Goal: Information Seeking & Learning: Find specific fact

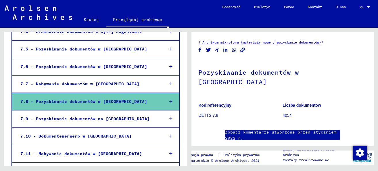
click at [93, 101] on font "7.8 - Pozyskiwanie dokumentów w [GEOGRAPHIC_DATA]" at bounding box center [83, 101] width 127 height 5
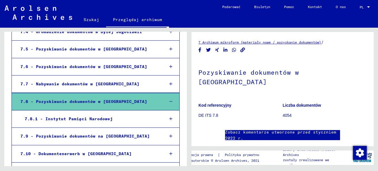
click at [97, 117] on font "7.8.1 - Instytut Pamięci Narodowej" at bounding box center [69, 118] width 88 height 5
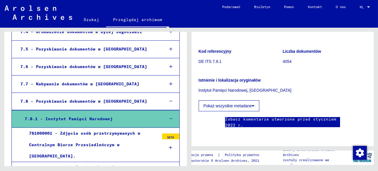
scroll to position [41, 0]
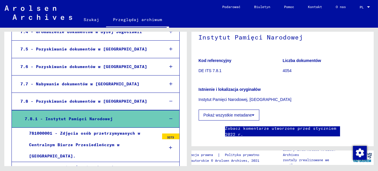
click at [213, 114] on font "Pokaż wszystkie metadane" at bounding box center [228, 114] width 49 height 5
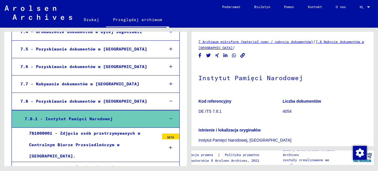
scroll to position [0, 0]
click at [210, 111] on font "DE ITS 7.8.1" at bounding box center [210, 111] width 23 height 5
click at [286, 111] on font "4054" at bounding box center [287, 111] width 9 height 5
click at [214, 113] on font "DE ITS 7.8.1" at bounding box center [210, 111] width 23 height 5
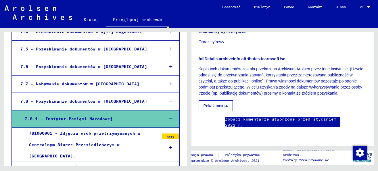
scroll to position [230, 0]
click at [222, 100] on button "Pokaż mniej" at bounding box center [216, 105] width 34 height 11
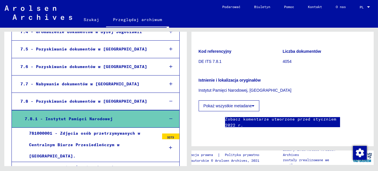
scroll to position [171, 0]
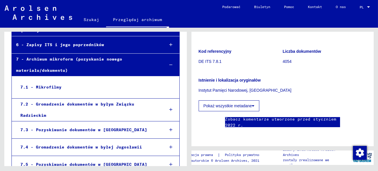
click at [56, 84] on font "7.1 - Mikrofilmy" at bounding box center [40, 86] width 41 height 5
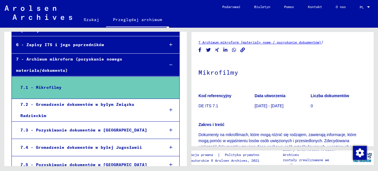
click at [60, 130] on font "7.3 - Pozyskiwanie dokumentów w [GEOGRAPHIC_DATA]" at bounding box center [83, 129] width 127 height 5
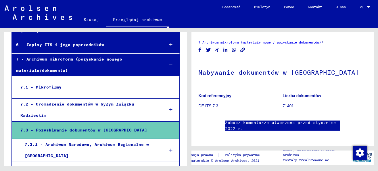
click at [69, 144] on font "7.3.1 - Archiwum Narodowe, Archiwum Regionalne w [GEOGRAPHIC_DATA]" at bounding box center [87, 149] width 124 height 16
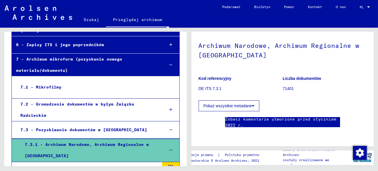
scroll to position [58, 0]
click at [238, 103] on font "Pokaż wszystkie metadane" at bounding box center [228, 105] width 49 height 5
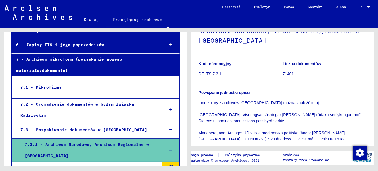
scroll to position [0, 0]
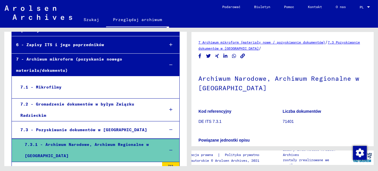
click at [225, 80] on font "Archiwum Narodowe, Archiwum Regionalne w [GEOGRAPHIC_DATA]" at bounding box center [279, 83] width 161 height 18
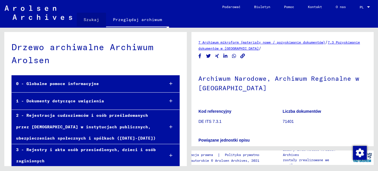
drag, startPoint x: 81, startPoint y: 69, endPoint x: 84, endPoint y: 20, distance: 49.5
click at [84, 20] on font "Szukaj" at bounding box center [92, 19] width 16 height 5
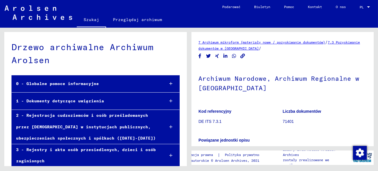
click at [88, 19] on font "Szukaj" at bounding box center [92, 19] width 16 height 5
click at [92, 100] on font "1 - Dokumenty dotyczące uwięzienia" at bounding box center [60, 100] width 88 height 5
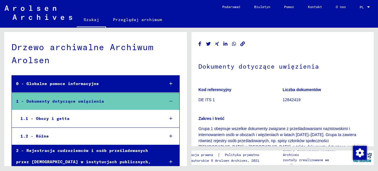
click at [64, 116] on font "1.1 - Obozy i getta" at bounding box center [44, 118] width 49 height 5
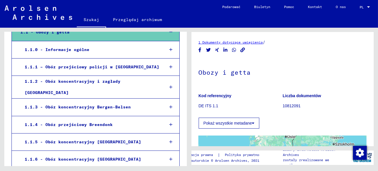
scroll to position [115, 0]
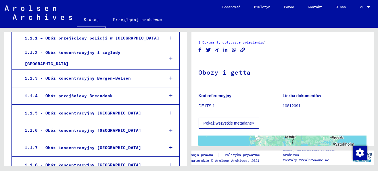
click at [104, 110] on font "1.1.5 - Obóz koncentracyjny [GEOGRAPHIC_DATA]" at bounding box center [83, 112] width 116 height 5
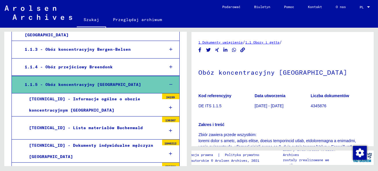
click at [223, 96] on font "Kod referencyjny" at bounding box center [215, 95] width 33 height 5
click at [215, 104] on font "DE ITS 1.1.5" at bounding box center [210, 105] width 23 height 5
click at [209, 106] on font "DE ITS 1.1.5" at bounding box center [210, 105] width 23 height 5
click at [268, 107] on font "[DATE] - [DATE]" at bounding box center [269, 105] width 29 height 5
click at [272, 104] on font "[DATE] - [DATE]" at bounding box center [269, 105] width 29 height 5
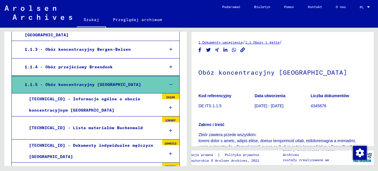
click at [321, 102] on figure "Liczba dokumentów 4345876" at bounding box center [339, 102] width 56 height 26
click at [313, 106] on font "4345876" at bounding box center [319, 105] width 16 height 5
click at [314, 106] on font "4345876" at bounding box center [319, 105] width 16 height 5
click at [319, 106] on font "4345876" at bounding box center [319, 105] width 16 height 5
click at [242, 69] on font "Obóz koncentracyjny [GEOGRAPHIC_DATA]" at bounding box center [273, 72] width 149 height 8
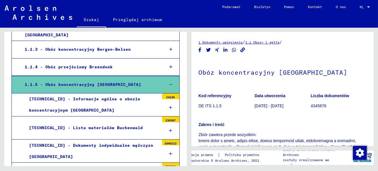
click at [80, 100] on div "[TECHNICAL_ID] - Informacje ogólne o obozie koncentracyjnym [GEOGRAPHIC_DATA]" at bounding box center [92, 104] width 135 height 22
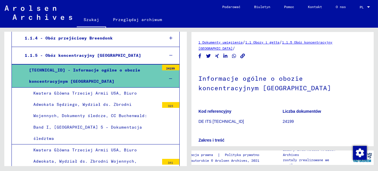
scroll to position [201, 0]
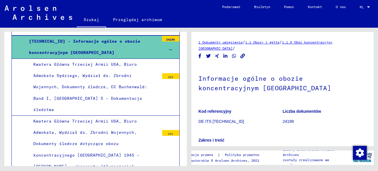
click at [169, 48] on icon at bounding box center [170, 50] width 3 height 4
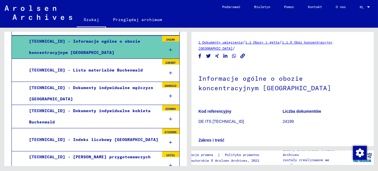
click at [111, 85] on font "[TECHNICAL_ID] - Dokumenty indywidualne mężczyzn [GEOGRAPHIC_DATA]" at bounding box center [91, 93] width 124 height 16
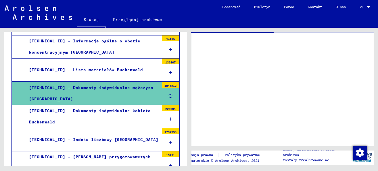
scroll to position [201, 0]
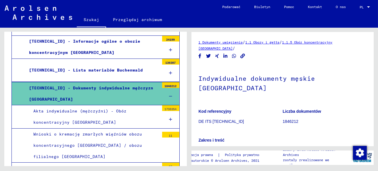
click at [95, 108] on font "Akta indywidualne (mężczyźni) - Obóz koncentracyjny [GEOGRAPHIC_DATA]" at bounding box center [79, 116] width 93 height 16
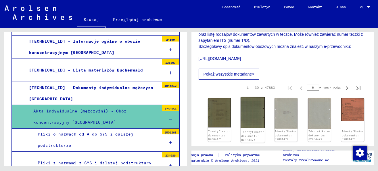
scroll to position [144, 0]
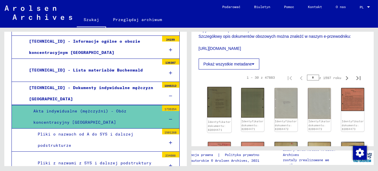
click at [215, 104] on img at bounding box center [219, 102] width 24 height 30
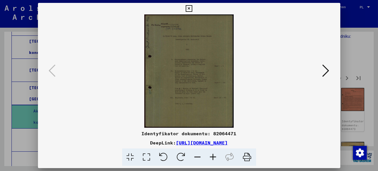
click at [213, 153] on icon at bounding box center [214, 157] width 16 height 18
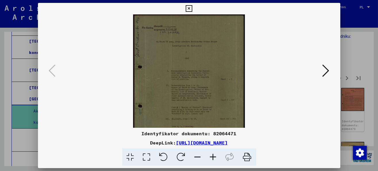
click at [213, 153] on icon at bounding box center [214, 157] width 16 height 18
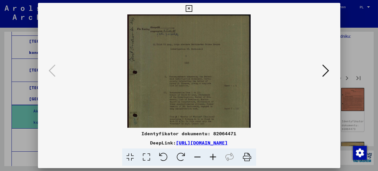
click at [213, 153] on icon at bounding box center [214, 157] width 16 height 18
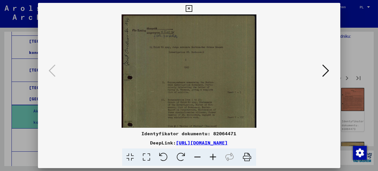
click at [213, 153] on icon at bounding box center [214, 157] width 16 height 18
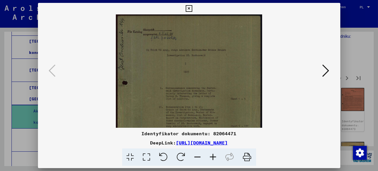
click at [213, 153] on icon at bounding box center [214, 157] width 16 height 18
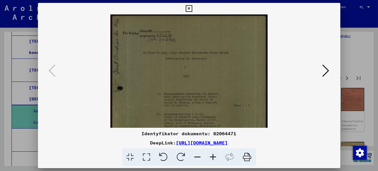
click at [213, 153] on icon at bounding box center [214, 157] width 16 height 18
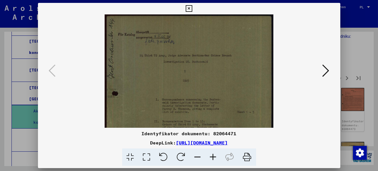
click at [213, 153] on icon at bounding box center [214, 157] width 16 height 18
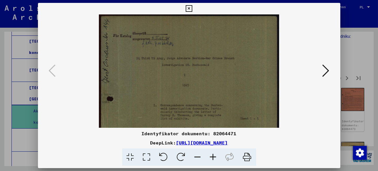
click at [214, 156] on icon at bounding box center [214, 157] width 16 height 18
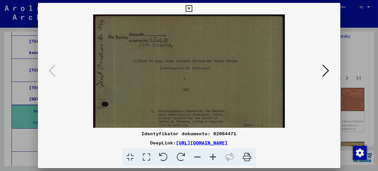
click at [214, 156] on icon at bounding box center [214, 157] width 16 height 18
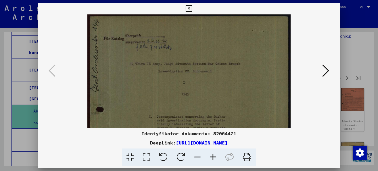
click at [214, 156] on icon at bounding box center [214, 157] width 16 height 18
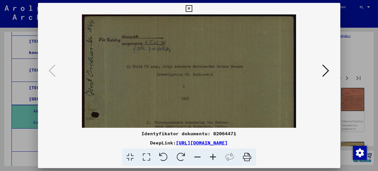
click at [214, 156] on icon at bounding box center [214, 157] width 16 height 18
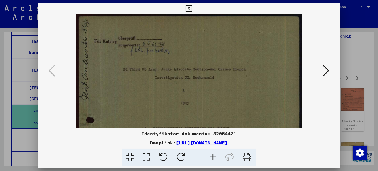
click at [214, 156] on icon at bounding box center [214, 157] width 16 height 18
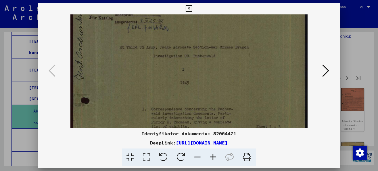
drag, startPoint x: 215, startPoint y: 111, endPoint x: 215, endPoint y: 71, distance: 39.7
click at [215, 75] on img at bounding box center [188, 140] width 237 height 300
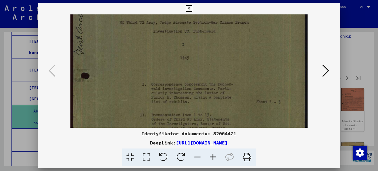
drag, startPoint x: 224, startPoint y: 109, endPoint x: 224, endPoint y: 84, distance: 24.7
click at [224, 86] on img at bounding box center [188, 115] width 237 height 300
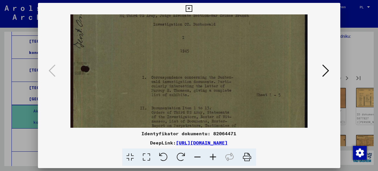
click at [326, 72] on icon at bounding box center [326, 71] width 7 height 14
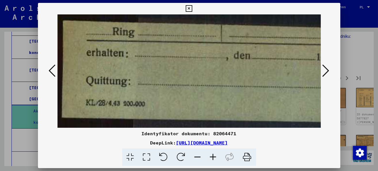
scroll to position [0, 0]
click at [326, 72] on icon at bounding box center [326, 71] width 7 height 14
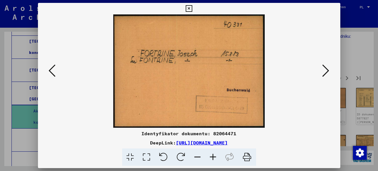
click at [327, 70] on icon at bounding box center [326, 71] width 7 height 14
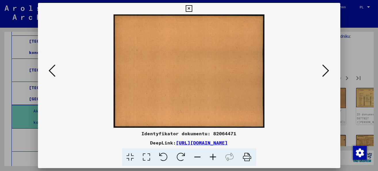
click at [327, 70] on icon at bounding box center [326, 71] width 7 height 14
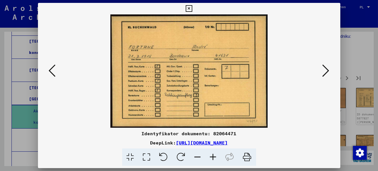
click at [327, 70] on icon at bounding box center [326, 71] width 7 height 14
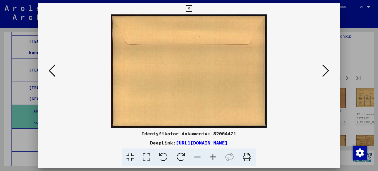
click at [327, 70] on icon at bounding box center [326, 71] width 7 height 14
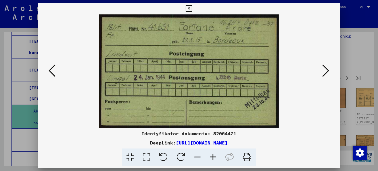
click at [327, 70] on icon at bounding box center [326, 71] width 7 height 14
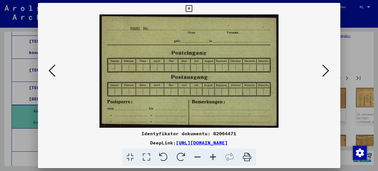
click at [187, 8] on icon at bounding box center [189, 8] width 7 height 7
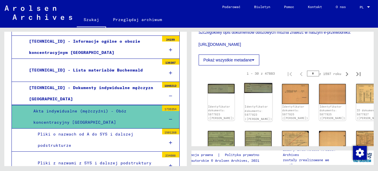
scroll to position [177, 0]
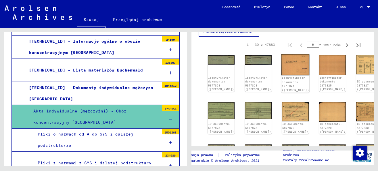
click at [288, 76] on div "Identyfikator dokumentu: 5877825 ([PERSON_NAME])" at bounding box center [295, 84] width 27 height 16
click at [288, 65] on div "Identyfikator dokumentu: 5877825 ([PERSON_NAME])" at bounding box center [296, 73] width 28 height 38
click at [284, 79] on div "Identyfikator dokumentu: 5877825 ([PERSON_NAME])" at bounding box center [295, 84] width 27 height 16
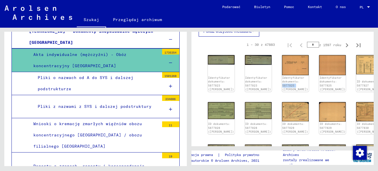
scroll to position [258, 0]
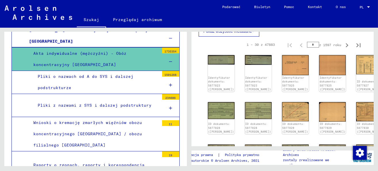
click at [74, 74] on font "Pliki o nazwach od A do SYS i dalszej podstrukturze" at bounding box center [86, 82] width 96 height 16
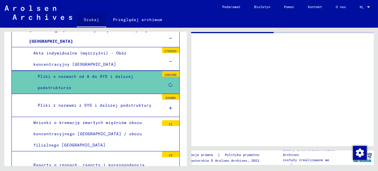
click at [92, 20] on font "Szukaj" at bounding box center [92, 19] width 16 height 5
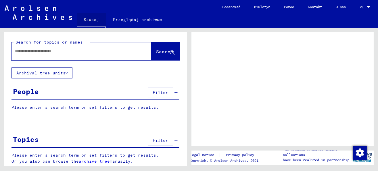
click at [92, 20] on font "Szukaj" at bounding box center [92, 19] width 16 height 5
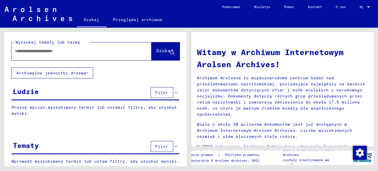
click at [92, 20] on font "Szukaj" at bounding box center [92, 19] width 16 height 5
click at [80, 50] on input "text" at bounding box center [74, 51] width 119 height 6
click at [159, 51] on font "Szukaj" at bounding box center [164, 50] width 17 height 6
click at [97, 89] on div "Ludzie Filtr" at bounding box center [96, 92] width 168 height 15
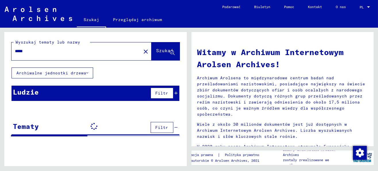
click at [97, 89] on icon at bounding box center [94, 91] width 13 height 13
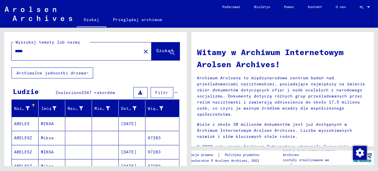
click at [37, 49] on input "*****" at bounding box center [74, 51] width 119 height 6
type input "**********"
click at [156, 50] on font "Szukaj" at bounding box center [164, 50] width 17 height 6
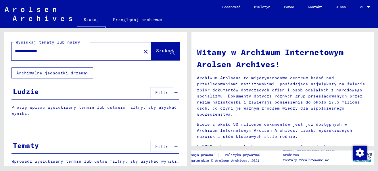
click at [116, 93] on div "Ludzie Filtr" at bounding box center [96, 92] width 168 height 15
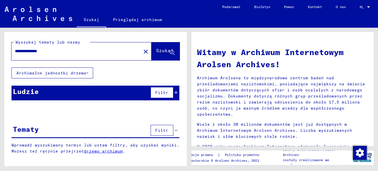
click at [116, 93] on div "Ludzie Filtr" at bounding box center [96, 92] width 168 height 15
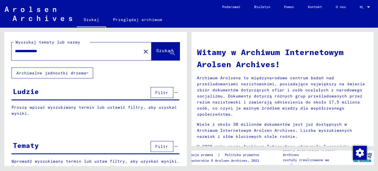
click at [116, 93] on div "Ludzie Filtr" at bounding box center [96, 92] width 168 height 15
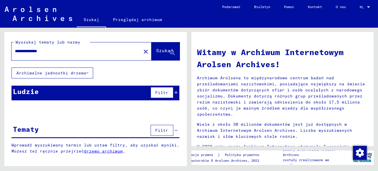
click at [74, 52] on input "**********" at bounding box center [74, 51] width 119 height 6
click at [156, 49] on font "Szukaj" at bounding box center [164, 50] width 17 height 6
click at [36, 92] on font "Ludzie" at bounding box center [26, 91] width 26 height 9
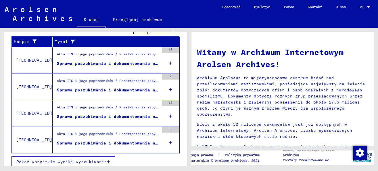
scroll to position [204, 0]
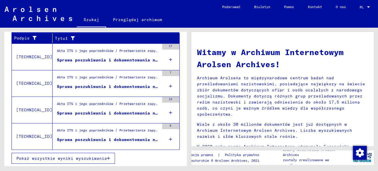
click at [88, 157] on font "Pokaż wszystkie wyniki wyszukiwania" at bounding box center [61, 157] width 91 height 5
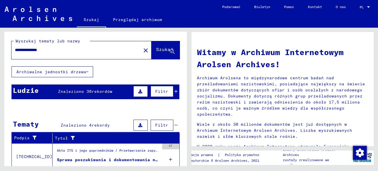
scroll to position [0, 0]
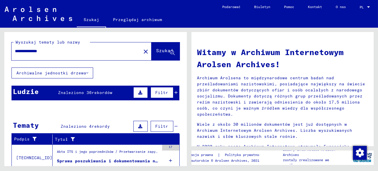
click at [101, 91] on font "rekordów" at bounding box center [102, 92] width 21 height 5
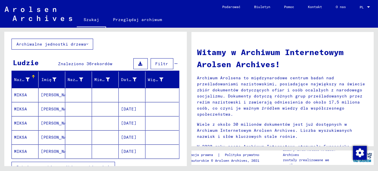
scroll to position [58, 0]
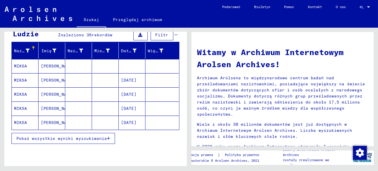
drag, startPoint x: 141, startPoint y: 66, endPoint x: 152, endPoint y: 66, distance: 10.1
click at [152, 66] on mat-row "[PERSON_NAME]" at bounding box center [95, 66] width 167 height 14
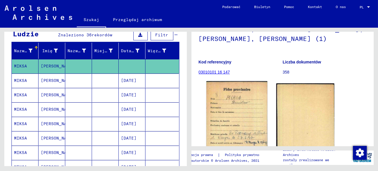
scroll to position [58, 0]
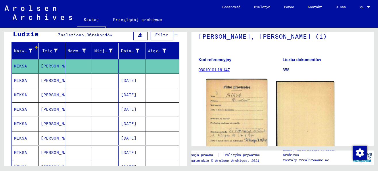
click at [240, 103] on img at bounding box center [236, 122] width 61 height 87
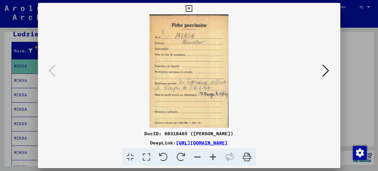
click at [213, 157] on icon at bounding box center [214, 157] width 16 height 18
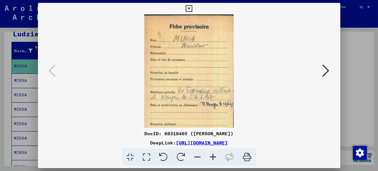
click at [213, 157] on icon at bounding box center [214, 157] width 16 height 18
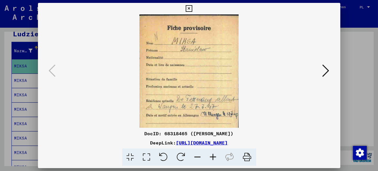
click at [213, 157] on icon at bounding box center [214, 157] width 16 height 18
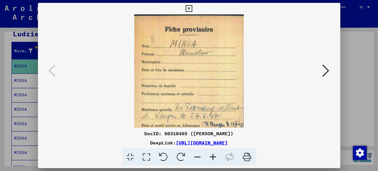
click at [213, 157] on icon at bounding box center [214, 157] width 16 height 18
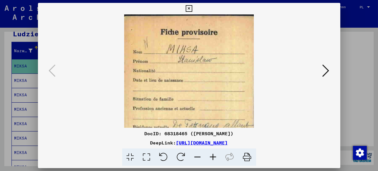
click at [213, 157] on icon at bounding box center [214, 157] width 16 height 18
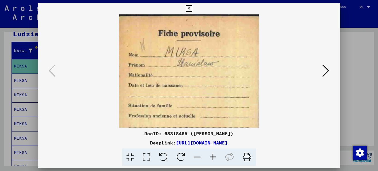
click at [213, 157] on icon at bounding box center [214, 157] width 16 height 18
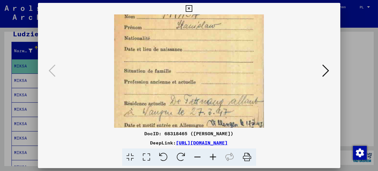
drag, startPoint x: 201, startPoint y: 99, endPoint x: 205, endPoint y: 46, distance: 53.7
click at [205, 49] on img at bounding box center [189, 80] width 150 height 214
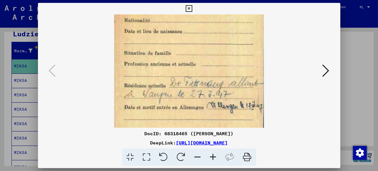
drag, startPoint x: 208, startPoint y: 98, endPoint x: 204, endPoint y: 72, distance: 25.6
click at [206, 82] on img at bounding box center [189, 62] width 150 height 214
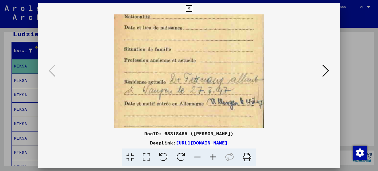
click at [327, 69] on icon at bounding box center [326, 71] width 7 height 14
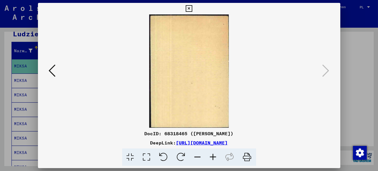
click at [56, 76] on button at bounding box center [52, 71] width 10 height 16
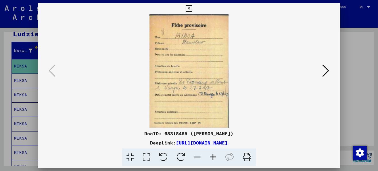
click at [189, 8] on icon at bounding box center [189, 8] width 7 height 7
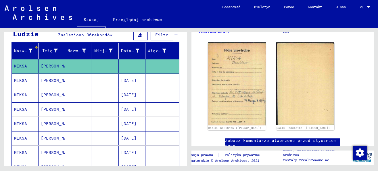
scroll to position [86, 0]
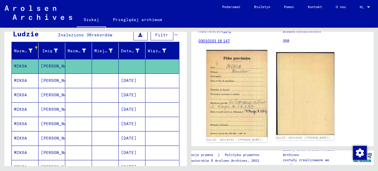
click at [242, 92] on img at bounding box center [236, 93] width 61 height 87
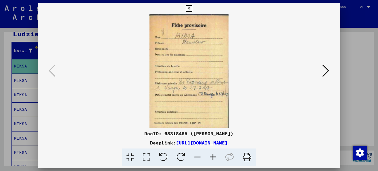
click at [216, 157] on icon at bounding box center [214, 157] width 16 height 18
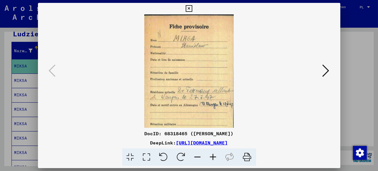
click at [216, 157] on icon at bounding box center [214, 157] width 16 height 18
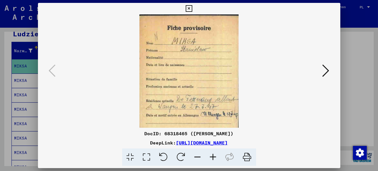
click at [216, 157] on icon at bounding box center [214, 157] width 16 height 18
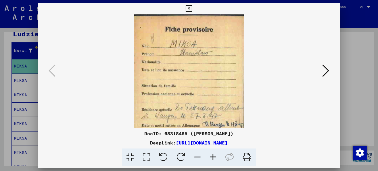
click at [216, 157] on icon at bounding box center [214, 157] width 16 height 18
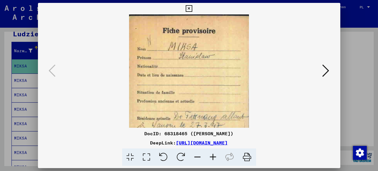
click at [216, 157] on icon at bounding box center [214, 157] width 16 height 18
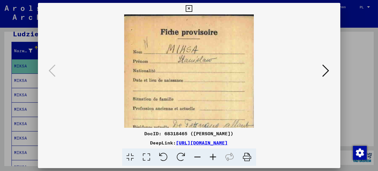
click at [216, 157] on icon at bounding box center [214, 157] width 16 height 18
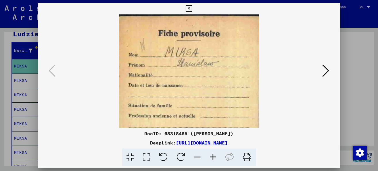
click at [216, 157] on icon at bounding box center [214, 157] width 16 height 18
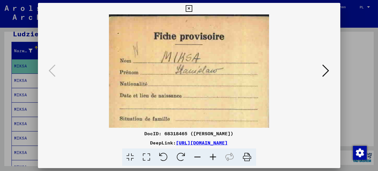
click at [216, 157] on icon at bounding box center [214, 157] width 16 height 18
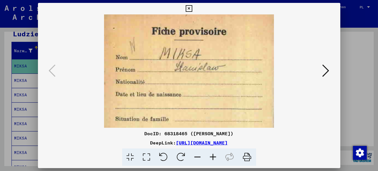
scroll to position [8, 0]
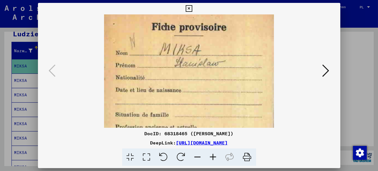
drag, startPoint x: 188, startPoint y: 110, endPoint x: 188, endPoint y: 89, distance: 21.0
click at [188, 95] on img at bounding box center [189, 125] width 170 height 242
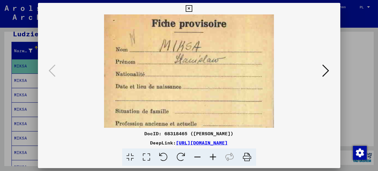
drag, startPoint x: 188, startPoint y: 89, endPoint x: 188, endPoint y: 79, distance: 10.4
click at [188, 85] on img at bounding box center [189, 121] width 170 height 242
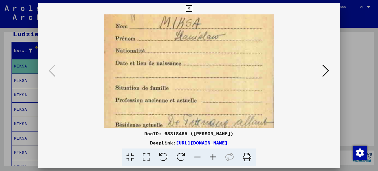
drag, startPoint x: 201, startPoint y: 109, endPoint x: 206, endPoint y: 85, distance: 24.0
click at [205, 87] on img at bounding box center [189, 98] width 170 height 242
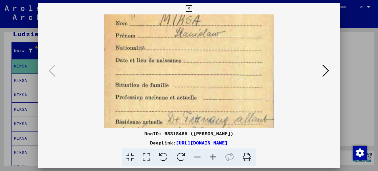
click at [208, 75] on img at bounding box center [189, 95] width 170 height 242
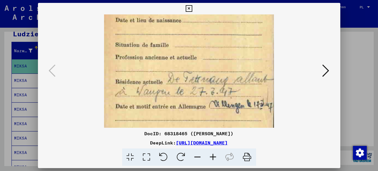
drag, startPoint x: 206, startPoint y: 113, endPoint x: 213, endPoint y: 66, distance: 47.6
click at [213, 66] on img at bounding box center [189, 55] width 170 height 242
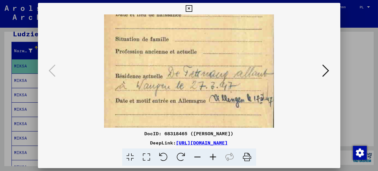
click at [327, 71] on icon at bounding box center [326, 71] width 7 height 14
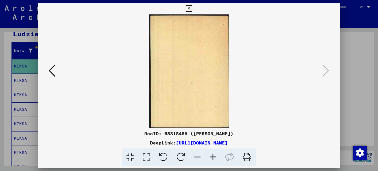
scroll to position [0, 0]
click at [51, 71] on icon at bounding box center [52, 71] width 7 height 14
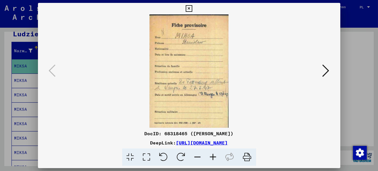
click at [187, 8] on icon at bounding box center [189, 8] width 7 height 7
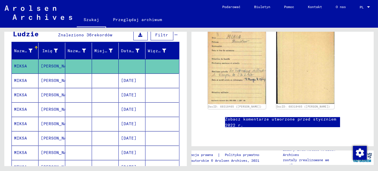
scroll to position [115, 0]
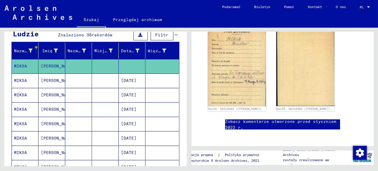
click at [55, 96] on font "[PERSON_NAME]" at bounding box center [58, 94] width 34 height 5
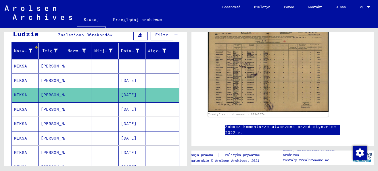
scroll to position [86, 0]
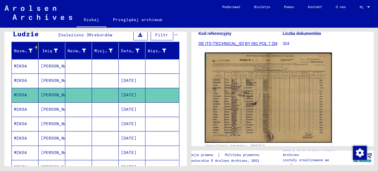
click at [295, 98] on img at bounding box center [268, 97] width 127 height 90
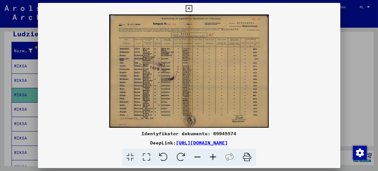
click at [213, 156] on icon at bounding box center [214, 157] width 16 height 18
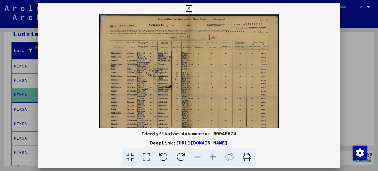
click at [213, 156] on icon at bounding box center [214, 157] width 16 height 18
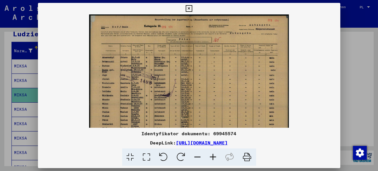
click at [213, 156] on icon at bounding box center [214, 157] width 16 height 18
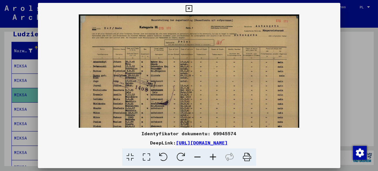
click at [213, 156] on icon at bounding box center [214, 157] width 16 height 18
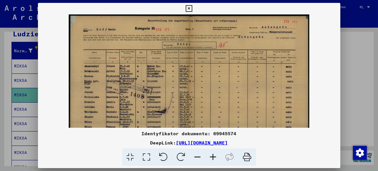
click at [213, 156] on icon at bounding box center [214, 157] width 16 height 18
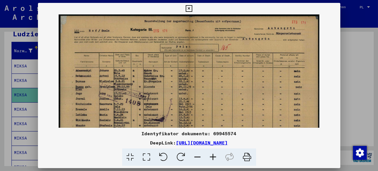
click at [213, 156] on icon at bounding box center [214, 157] width 16 height 18
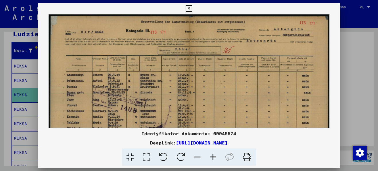
click at [213, 156] on icon at bounding box center [214, 157] width 16 height 18
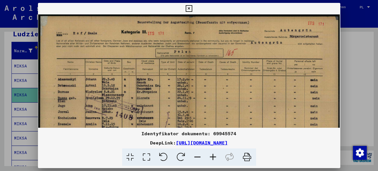
click at [213, 156] on icon at bounding box center [214, 157] width 16 height 18
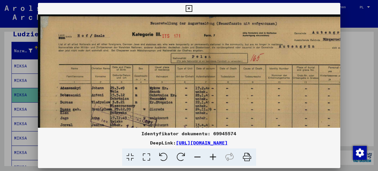
click at [213, 156] on icon at bounding box center [214, 157] width 16 height 18
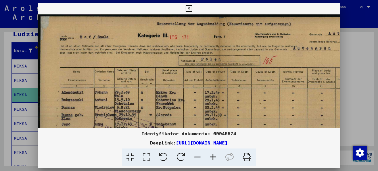
click at [198, 156] on icon at bounding box center [198, 157] width 16 height 18
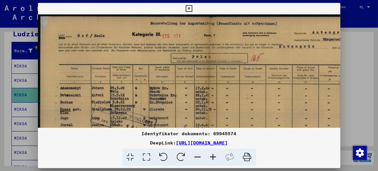
click at [198, 156] on icon at bounding box center [198, 157] width 16 height 18
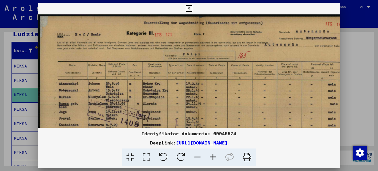
click at [198, 156] on icon at bounding box center [198, 157] width 16 height 18
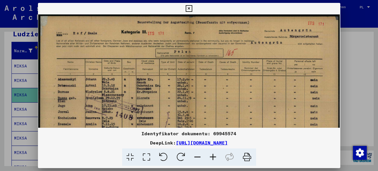
click at [198, 156] on icon at bounding box center [198, 157] width 16 height 18
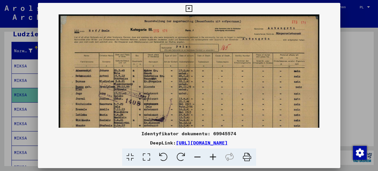
click at [189, 7] on icon at bounding box center [189, 8] width 7 height 7
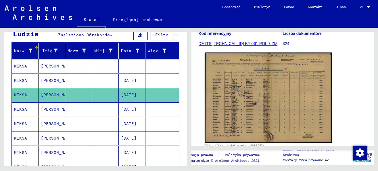
click at [230, 83] on img at bounding box center [268, 97] width 127 height 90
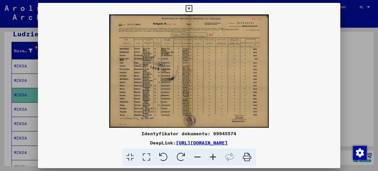
click at [6, 75] on div at bounding box center [189, 85] width 378 height 171
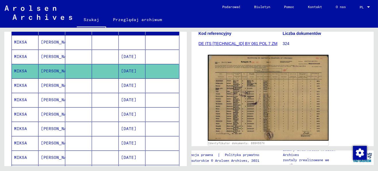
scroll to position [29, 0]
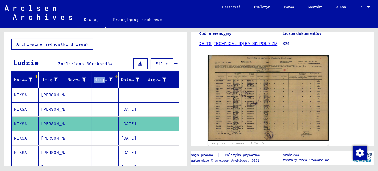
drag, startPoint x: 115, startPoint y: 83, endPoint x: 109, endPoint y: 83, distance: 6.3
click at [109, 83] on div "Miejsce urodzenia" at bounding box center [107, 79] width 26 height 9
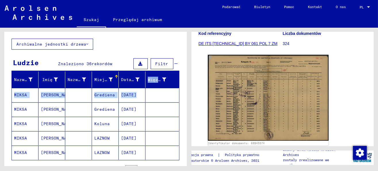
drag, startPoint x: 141, startPoint y: 87, endPoint x: 161, endPoint y: 88, distance: 20.2
click at [161, 88] on mat-table "Nazwisko Imię Nazwisko panieńskie Miejsce urodzenia Data urodzenia Więzień nr […" at bounding box center [96, 115] width 168 height 89
click at [146, 93] on mat-cell at bounding box center [162, 95] width 33 height 14
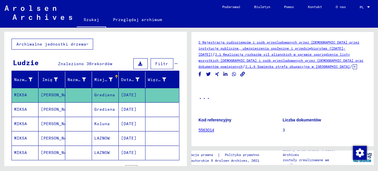
click at [131, 94] on font "[DATE]" at bounding box center [129, 94] width 16 height 5
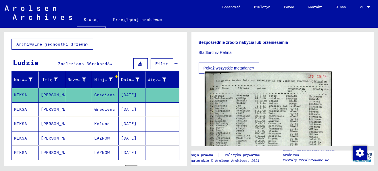
scroll to position [115, 0]
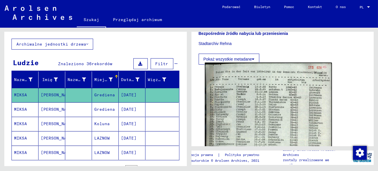
click at [261, 98] on img at bounding box center [268, 150] width 127 height 177
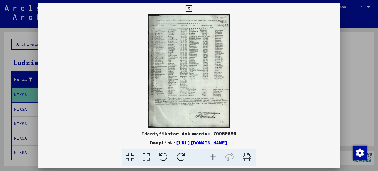
click at [214, 154] on icon at bounding box center [214, 157] width 16 height 18
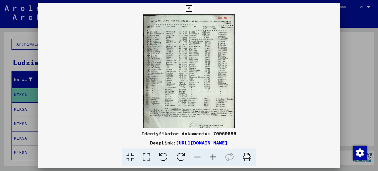
click at [214, 154] on icon at bounding box center [214, 157] width 16 height 18
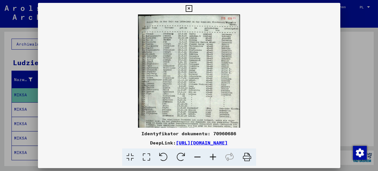
click at [214, 154] on icon at bounding box center [214, 157] width 16 height 18
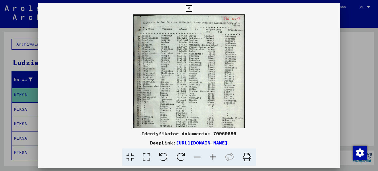
click at [214, 154] on icon at bounding box center [214, 157] width 16 height 18
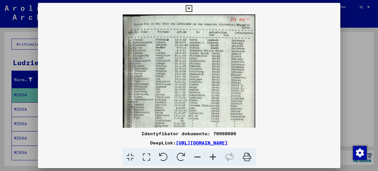
click at [214, 154] on icon at bounding box center [214, 157] width 16 height 18
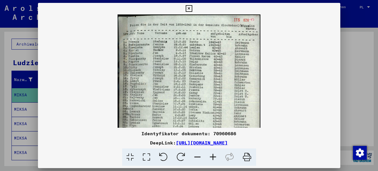
click at [214, 154] on icon at bounding box center [214, 157] width 16 height 18
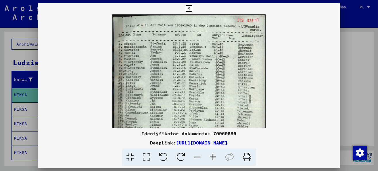
click at [214, 154] on icon at bounding box center [214, 157] width 16 height 18
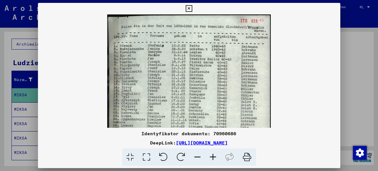
click at [214, 154] on icon at bounding box center [214, 157] width 16 height 18
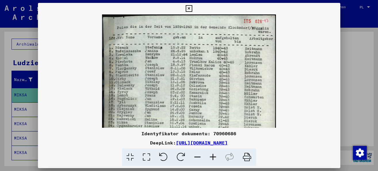
click at [214, 154] on icon at bounding box center [214, 157] width 16 height 18
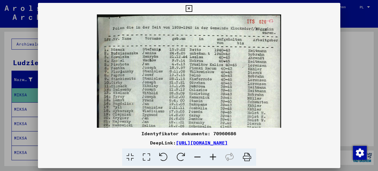
click at [214, 154] on icon at bounding box center [214, 157] width 16 height 18
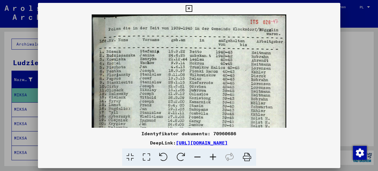
click at [214, 154] on icon at bounding box center [214, 157] width 16 height 18
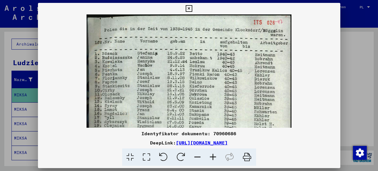
click at [213, 157] on icon at bounding box center [214, 157] width 16 height 18
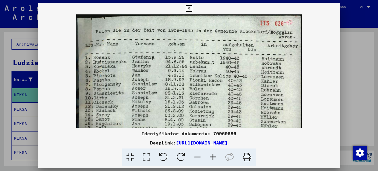
click at [213, 157] on icon at bounding box center [214, 157] width 16 height 18
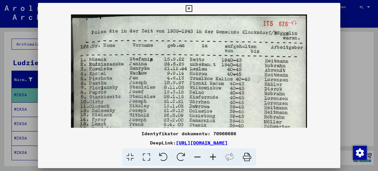
click at [213, 157] on icon at bounding box center [214, 157] width 16 height 18
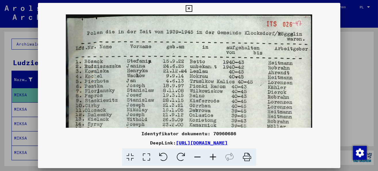
click at [213, 157] on icon at bounding box center [214, 157] width 16 height 18
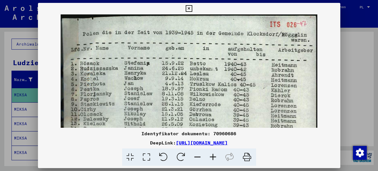
click at [213, 157] on icon at bounding box center [214, 157] width 16 height 18
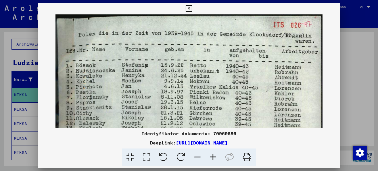
click at [213, 157] on icon at bounding box center [214, 157] width 16 height 18
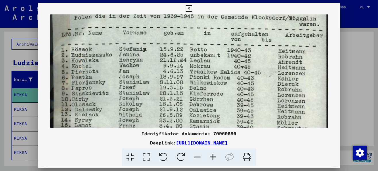
scroll to position [19, 0]
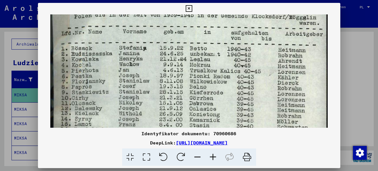
drag, startPoint x: 116, startPoint y: 108, endPoint x: 120, endPoint y: 87, distance: 20.8
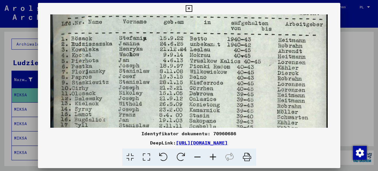
scroll to position [30, 0]
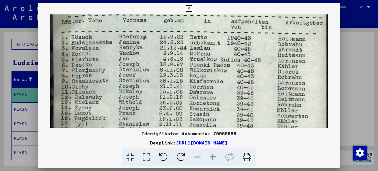
drag, startPoint x: 120, startPoint y: 102, endPoint x: 122, endPoint y: 90, distance: 11.9
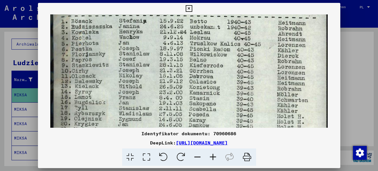
drag, startPoint x: 116, startPoint y: 103, endPoint x: 118, endPoint y: 84, distance: 18.7
click at [118, 84] on img at bounding box center [188, 161] width 277 height 386
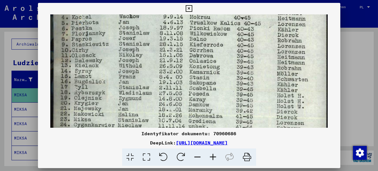
drag, startPoint x: 116, startPoint y: 104, endPoint x: 118, endPoint y: 82, distance: 22.2
click at [118, 83] on img at bounding box center [188, 141] width 277 height 386
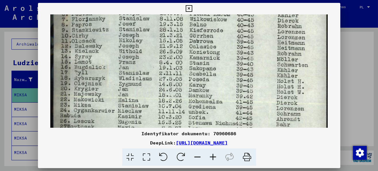
scroll to position [84, 0]
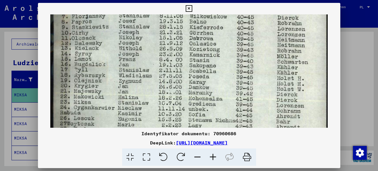
drag, startPoint x: 116, startPoint y: 103, endPoint x: 119, endPoint y: 86, distance: 16.9
click at [119, 86] on img at bounding box center [188, 123] width 277 height 386
click at [115, 102] on img at bounding box center [188, 123] width 277 height 386
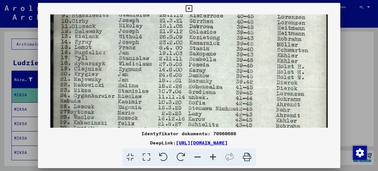
scroll to position [99, 0]
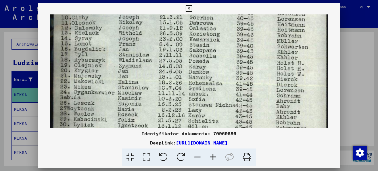
drag, startPoint x: 115, startPoint y: 102, endPoint x: 116, endPoint y: 86, distance: 16.5
click at [116, 86] on img at bounding box center [188, 108] width 277 height 386
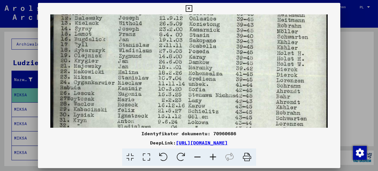
scroll to position [114, 0]
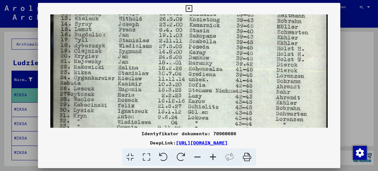
drag, startPoint x: 116, startPoint y: 104, endPoint x: 116, endPoint y: 88, distance: 15.8
click at [116, 88] on img at bounding box center [188, 94] width 277 height 386
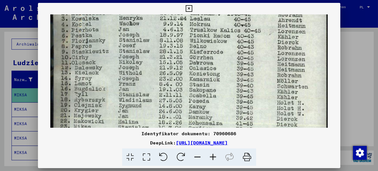
drag, startPoint x: 300, startPoint y: 68, endPoint x: 297, endPoint y: 123, distance: 55.3
click at [297, 125] on img at bounding box center [188, 148] width 277 height 386
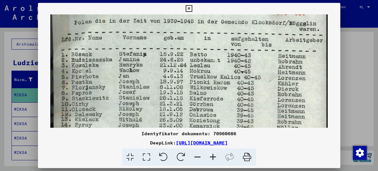
drag, startPoint x: 296, startPoint y: 57, endPoint x: 290, endPoint y: 113, distance: 56.1
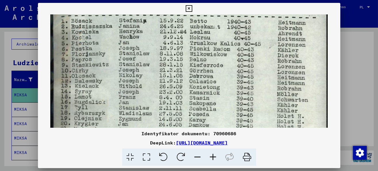
drag, startPoint x: 139, startPoint y: 106, endPoint x: 150, endPoint y: 62, distance: 46.0
click at [150, 62] on img at bounding box center [188, 161] width 277 height 386
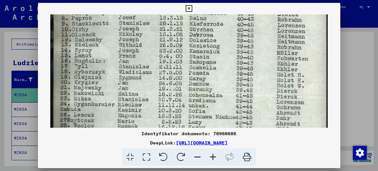
drag, startPoint x: 143, startPoint y: 105, endPoint x: 149, endPoint y: 62, distance: 44.2
click at [149, 63] on img at bounding box center [188, 120] width 277 height 386
click at [348, 91] on div at bounding box center [189, 85] width 378 height 171
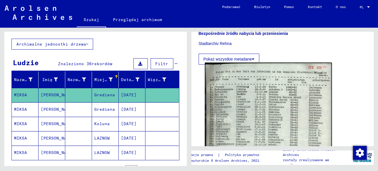
click at [276, 112] on img at bounding box center [268, 150] width 127 height 177
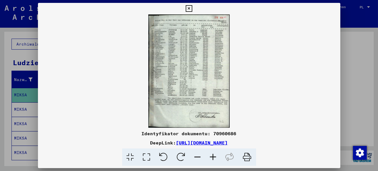
click at [211, 156] on icon at bounding box center [214, 157] width 16 height 18
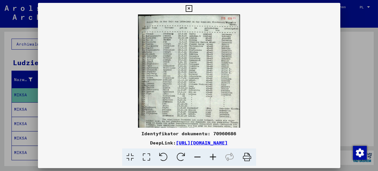
click at [211, 156] on icon at bounding box center [214, 157] width 16 height 18
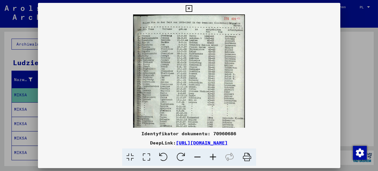
click at [211, 156] on icon at bounding box center [214, 157] width 16 height 18
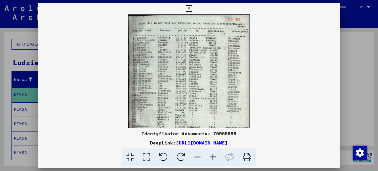
click at [211, 156] on icon at bounding box center [214, 157] width 16 height 18
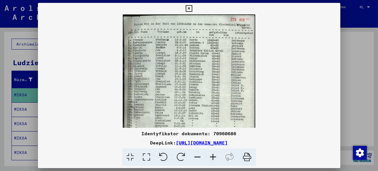
click at [211, 156] on icon at bounding box center [214, 157] width 16 height 18
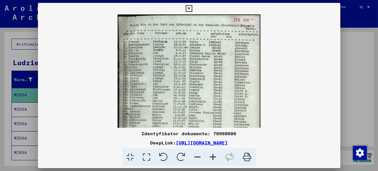
click at [211, 156] on icon at bounding box center [214, 157] width 16 height 18
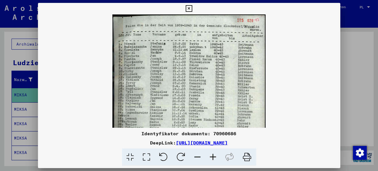
click at [211, 156] on icon at bounding box center [214, 157] width 16 height 18
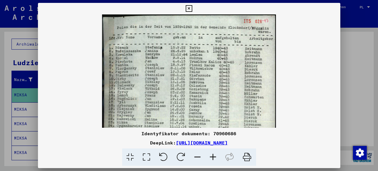
click at [211, 156] on icon at bounding box center [214, 157] width 16 height 18
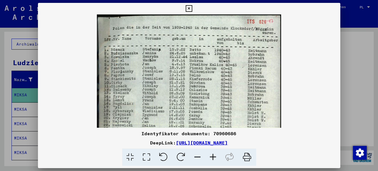
click at [215, 157] on icon at bounding box center [214, 157] width 16 height 18
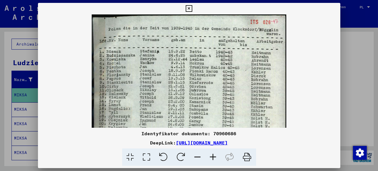
click at [215, 157] on icon at bounding box center [214, 157] width 16 height 18
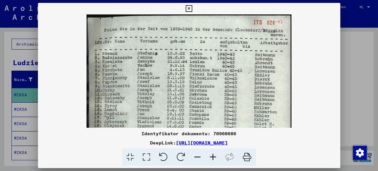
click at [215, 157] on icon at bounding box center [214, 157] width 16 height 18
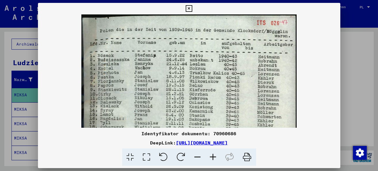
click at [215, 157] on icon at bounding box center [214, 157] width 16 height 18
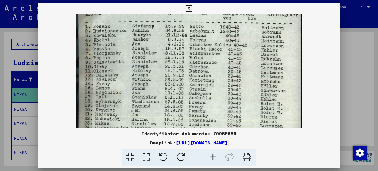
scroll to position [36, 0]
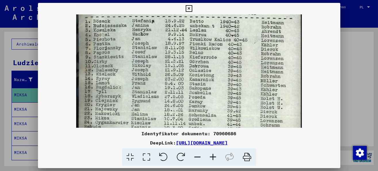
drag, startPoint x: 156, startPoint y: 101, endPoint x: 163, endPoint y: 63, distance: 38.7
click at [163, 63] on img at bounding box center [189, 135] width 226 height 314
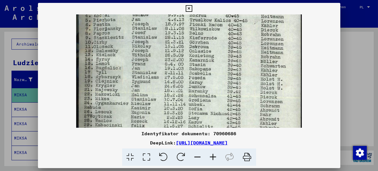
scroll to position [56, 0]
drag, startPoint x: 145, startPoint y: 105, endPoint x: 152, endPoint y: 86, distance: 20.1
click at [152, 86] on img at bounding box center [189, 116] width 226 height 314
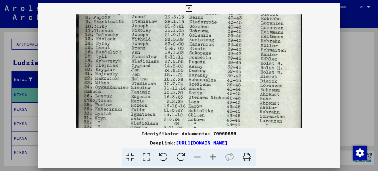
drag, startPoint x: 143, startPoint y: 116, endPoint x: 148, endPoint y: 97, distance: 19.7
click at [148, 97] on img at bounding box center [189, 100] width 226 height 314
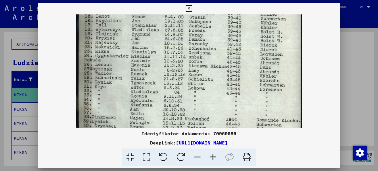
drag, startPoint x: 145, startPoint y: 111, endPoint x: 151, endPoint y: 79, distance: 33.3
click at [151, 79] on img at bounding box center [189, 69] width 226 height 314
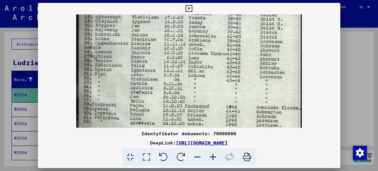
scroll to position [116, 0]
drag, startPoint x: 151, startPoint y: 106, endPoint x: 155, endPoint y: 94, distance: 12.4
click at [155, 94] on img at bounding box center [189, 55] width 226 height 314
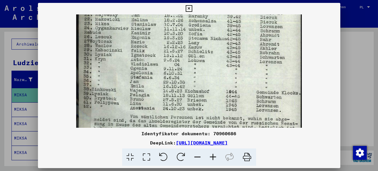
scroll to position [136, 0]
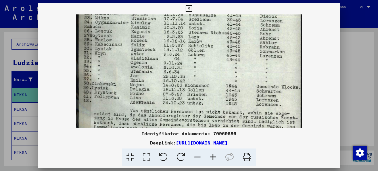
drag, startPoint x: 154, startPoint y: 112, endPoint x: 158, endPoint y: 91, distance: 22.2
click at [158, 91] on img at bounding box center [189, 35] width 226 height 314
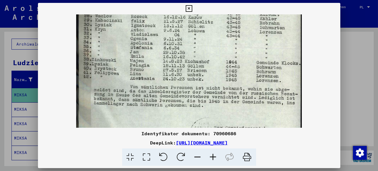
drag, startPoint x: 156, startPoint y: 108, endPoint x: 158, endPoint y: 81, distance: 27.4
click at [158, 81] on img at bounding box center [189, 11] width 226 height 314
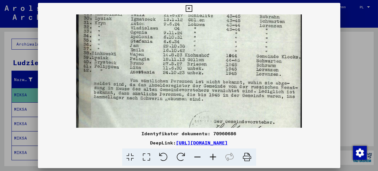
drag, startPoint x: 155, startPoint y: 106, endPoint x: 155, endPoint y: 93, distance: 12.9
click at [155, 95] on img at bounding box center [189, 5] width 226 height 314
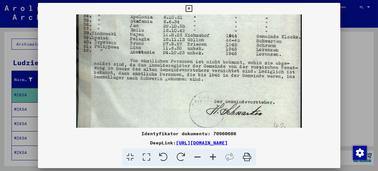
drag, startPoint x: 154, startPoint y: 108, endPoint x: 154, endPoint y: 90, distance: 17.8
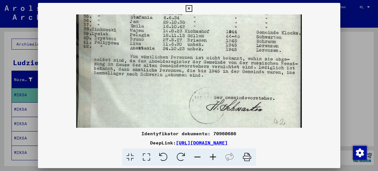
click at [190, 9] on icon at bounding box center [189, 8] width 7 height 7
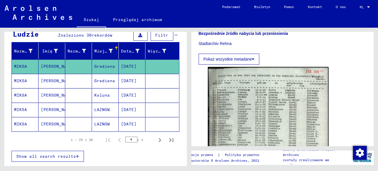
scroll to position [58, 0]
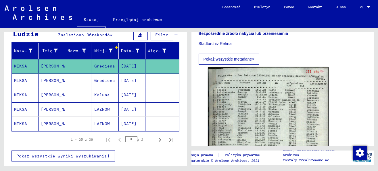
click at [122, 124] on font "[DATE]" at bounding box center [129, 123] width 16 height 5
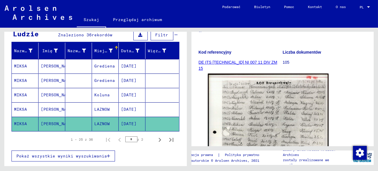
scroll to position [86, 0]
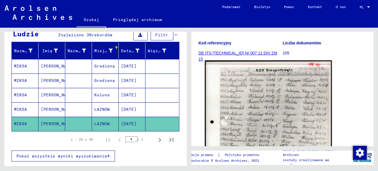
click at [260, 88] on img at bounding box center [268, 140] width 127 height 161
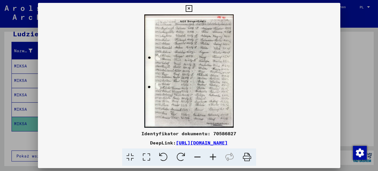
click at [214, 157] on icon at bounding box center [214, 157] width 16 height 18
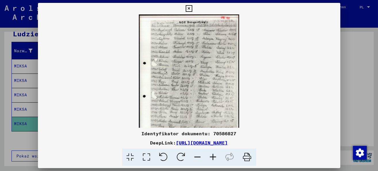
click at [214, 157] on icon at bounding box center [214, 157] width 16 height 18
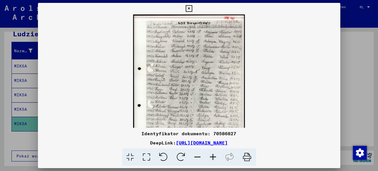
click at [214, 157] on icon at bounding box center [214, 157] width 16 height 18
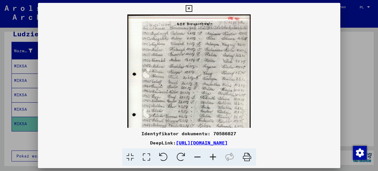
click at [214, 157] on icon at bounding box center [214, 157] width 16 height 18
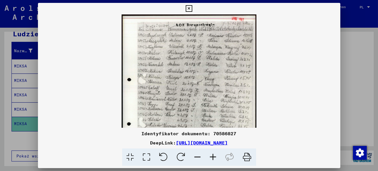
click at [214, 157] on icon at bounding box center [214, 157] width 16 height 18
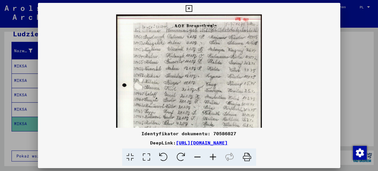
click at [214, 157] on icon at bounding box center [214, 157] width 16 height 18
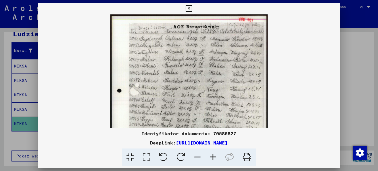
click at [214, 157] on icon at bounding box center [214, 157] width 16 height 18
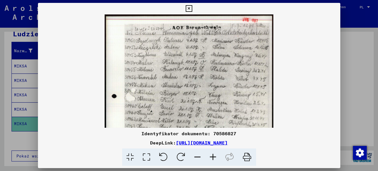
click at [214, 157] on icon at bounding box center [214, 157] width 16 height 18
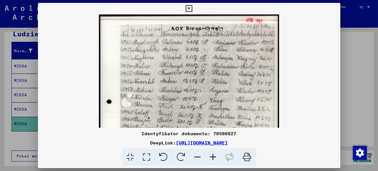
click at [214, 157] on icon at bounding box center [214, 157] width 16 height 18
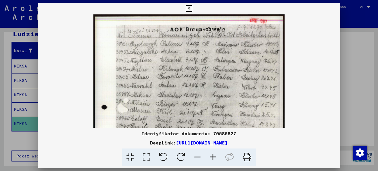
click at [214, 157] on icon at bounding box center [214, 157] width 16 height 18
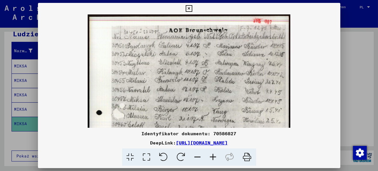
click at [214, 157] on icon at bounding box center [214, 157] width 16 height 18
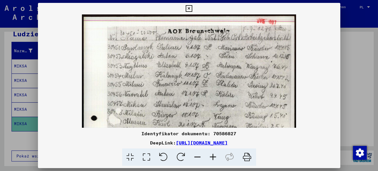
click at [214, 157] on icon at bounding box center [214, 157] width 16 height 18
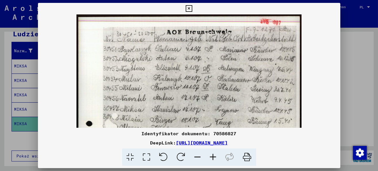
scroll to position [2, 0]
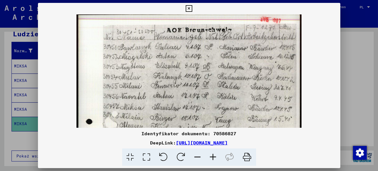
drag, startPoint x: 229, startPoint y: 87, endPoint x: 186, endPoint y: 85, distance: 42.9
click at [186, 85] on img at bounding box center [188, 155] width 225 height 286
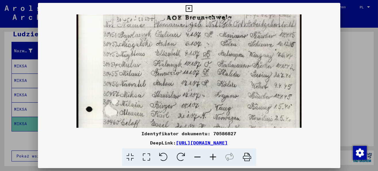
scroll to position [0, 0]
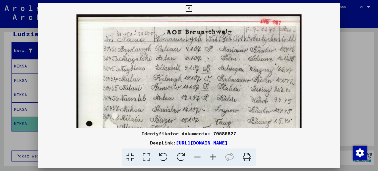
drag, startPoint x: 138, startPoint y: 74, endPoint x: 132, endPoint y: 102, distance: 28.0
click at [132, 102] on img at bounding box center [188, 157] width 225 height 286
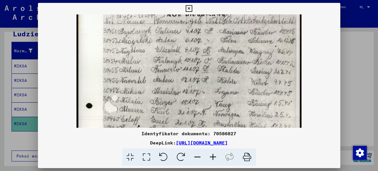
scroll to position [19, 0]
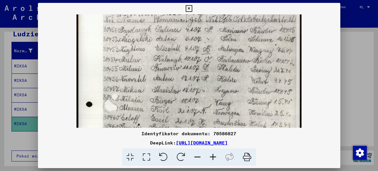
drag, startPoint x: 148, startPoint y: 82, endPoint x: 150, endPoint y: 62, distance: 20.8
click at [150, 62] on img at bounding box center [188, 138] width 225 height 286
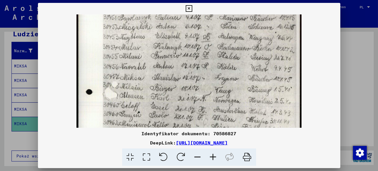
drag, startPoint x: 150, startPoint y: 93, endPoint x: 151, endPoint y: 78, distance: 14.4
click at [151, 78] on img at bounding box center [188, 126] width 225 height 286
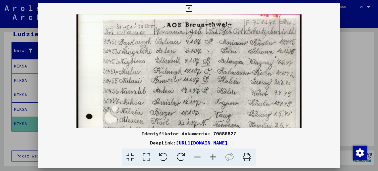
scroll to position [6, 0]
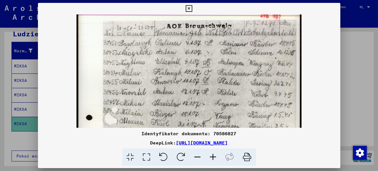
drag, startPoint x: 195, startPoint y: 60, endPoint x: 192, endPoint y: 88, distance: 28.7
click at [192, 88] on img at bounding box center [188, 151] width 225 height 286
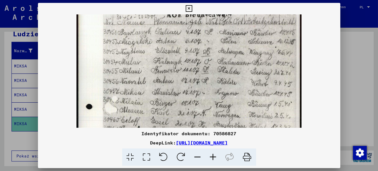
scroll to position [20, 0]
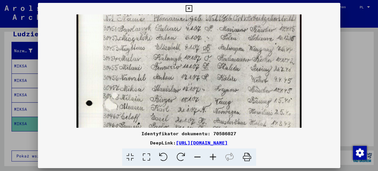
drag, startPoint x: 197, startPoint y: 77, endPoint x: 198, endPoint y: 62, distance: 15.3
click at [198, 62] on img at bounding box center [188, 137] width 225 height 286
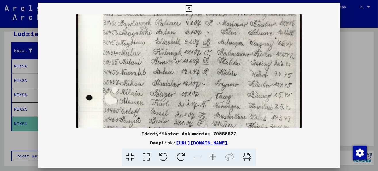
scroll to position [30, 0]
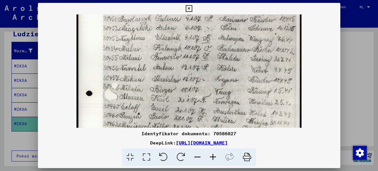
drag, startPoint x: 199, startPoint y: 70, endPoint x: 199, endPoint y: 60, distance: 10.4
click at [199, 60] on img at bounding box center [188, 127] width 225 height 286
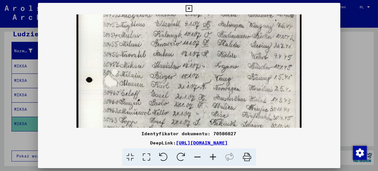
drag, startPoint x: 199, startPoint y: 72, endPoint x: 198, endPoint y: 57, distance: 15.0
click at [198, 58] on img at bounding box center [188, 114] width 225 height 286
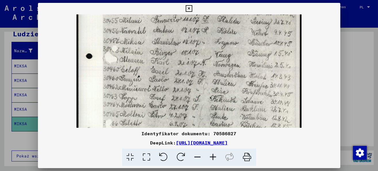
drag, startPoint x: 192, startPoint y: 91, endPoint x: 199, endPoint y: 62, distance: 30.3
click at [199, 62] on img at bounding box center [188, 90] width 225 height 286
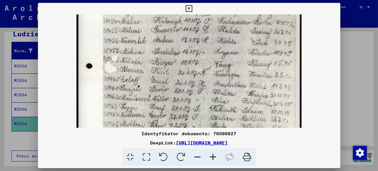
drag, startPoint x: 134, startPoint y: 83, endPoint x: 134, endPoint y: 100, distance: 16.7
click at [134, 100] on img at bounding box center [188, 100] width 225 height 286
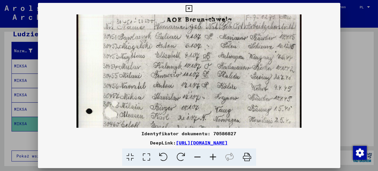
drag, startPoint x: 126, startPoint y: 51, endPoint x: 133, endPoint y: 107, distance: 55.6
click at [133, 106] on img at bounding box center [188, 145] width 225 height 286
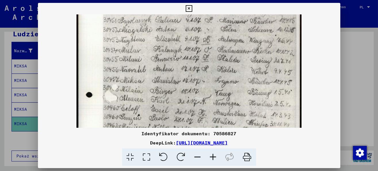
scroll to position [50, 0]
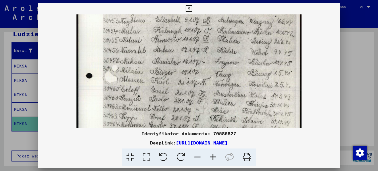
drag, startPoint x: 133, startPoint y: 106, endPoint x: 136, endPoint y: 53, distance: 53.9
click at [136, 56] on img at bounding box center [188, 110] width 225 height 286
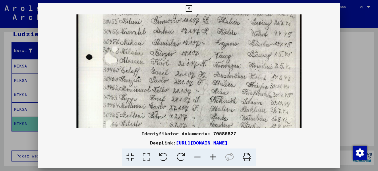
scroll to position [122, 0]
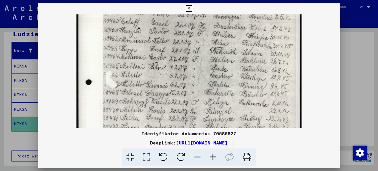
drag, startPoint x: 185, startPoint y: 100, endPoint x: 188, endPoint y: 25, distance: 74.8
click at [188, 28] on img at bounding box center [188, 42] width 225 height 286
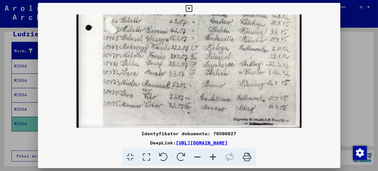
drag, startPoint x: 177, startPoint y: 85, endPoint x: 181, endPoint y: 33, distance: 51.7
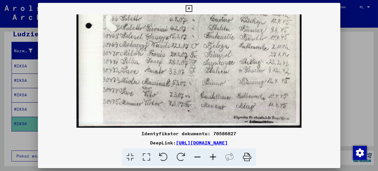
scroll to position [173, 0]
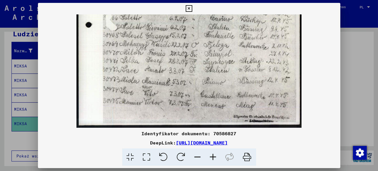
drag, startPoint x: 184, startPoint y: 96, endPoint x: 187, endPoint y: 83, distance: 13.5
click at [188, 8] on icon at bounding box center [189, 8] width 7 height 7
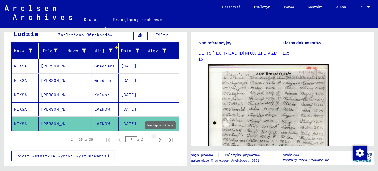
click at [156, 139] on icon "Następna strona" at bounding box center [160, 139] width 8 height 8
type input "*"
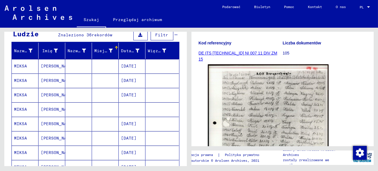
click at [122, 108] on mat-cell at bounding box center [132, 109] width 27 height 14
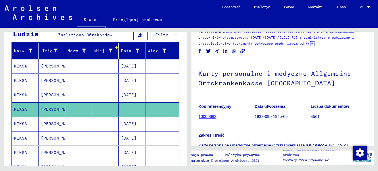
scroll to position [58, 0]
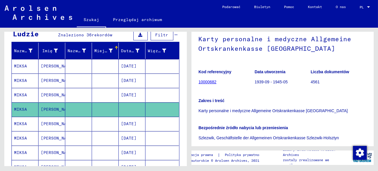
click at [209, 82] on font "10000682" at bounding box center [208, 81] width 18 height 5
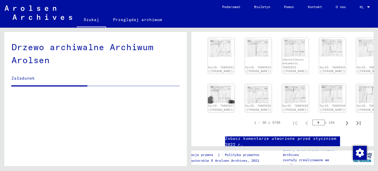
scroll to position [316, 0]
click at [343, 118] on icon "Następna strona" at bounding box center [347, 122] width 8 height 8
type input "*"
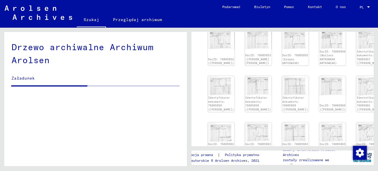
scroll to position [288, 0]
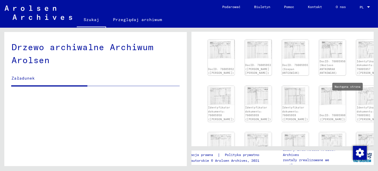
click at [343, 166] on icon "Następna strona" at bounding box center [347, 170] width 8 height 8
type input "*"
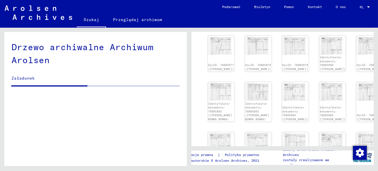
type input "*"
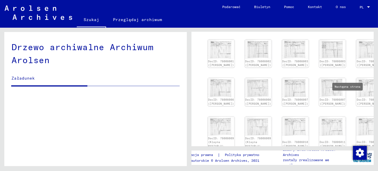
click at [343, 155] on icon "Następna strona" at bounding box center [347, 159] width 8 height 8
type input "*"
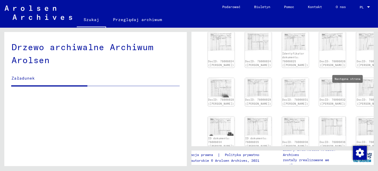
click at [346, 157] on icon "Następna strona" at bounding box center [347, 159] width 3 height 4
type input "*"
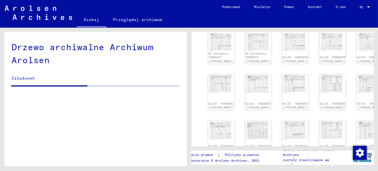
click at [346, 161] on icon "Następna strona" at bounding box center [347, 163] width 3 height 4
type input "*"
click at [346, 161] on icon "Następna strona" at bounding box center [347, 163] width 3 height 4
type input "*"
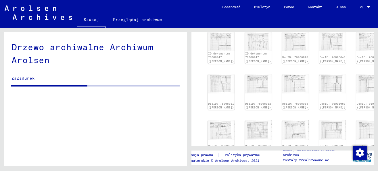
type input "*"
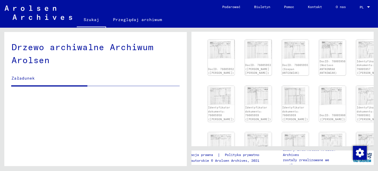
click at [343, 166] on icon "Następna strona" at bounding box center [347, 170] width 8 height 8
type input "*"
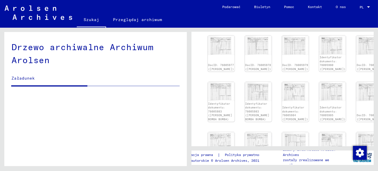
type input "**"
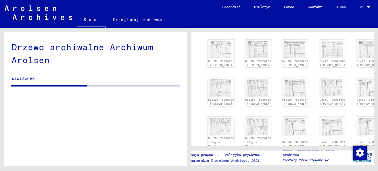
click at [343, 155] on icon "Następna strona" at bounding box center [347, 159] width 8 height 8
type input "**"
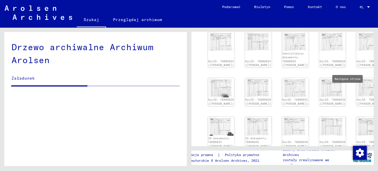
click at [344, 155] on icon "Następna strona" at bounding box center [347, 159] width 8 height 8
type input "**"
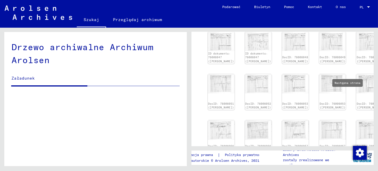
click at [344, 159] on icon "Następna strona" at bounding box center [347, 163] width 8 height 8
type input "**"
click at [343, 159] on icon "Następna strona" at bounding box center [347, 163] width 8 height 8
type input "**"
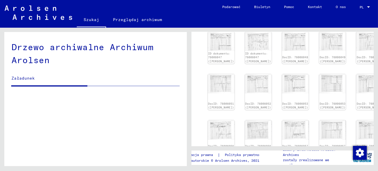
type input "**"
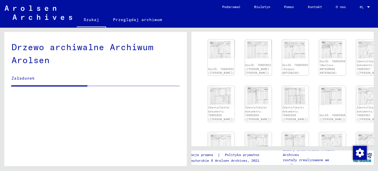
click at [343, 166] on icon "Następna strona" at bounding box center [347, 170] width 8 height 8
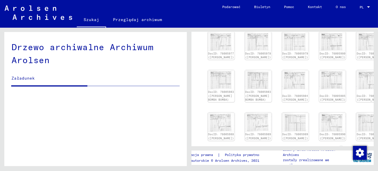
type input "**"
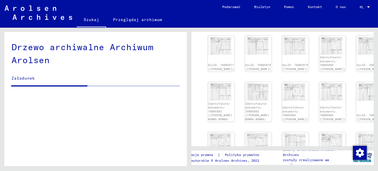
type input "**"
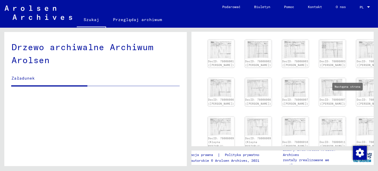
click at [343, 155] on icon "Następna strona" at bounding box center [347, 159] width 8 height 8
type input "**"
